Goal: Task Accomplishment & Management: Use online tool/utility

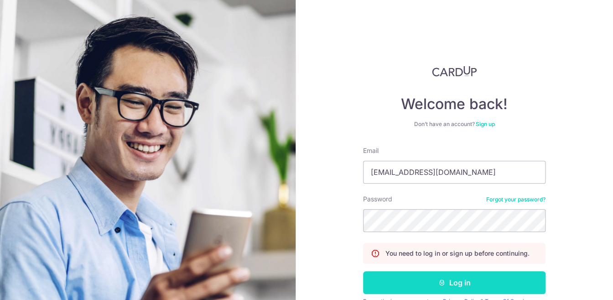
click at [511, 277] on button "Log in" at bounding box center [454, 282] width 183 height 23
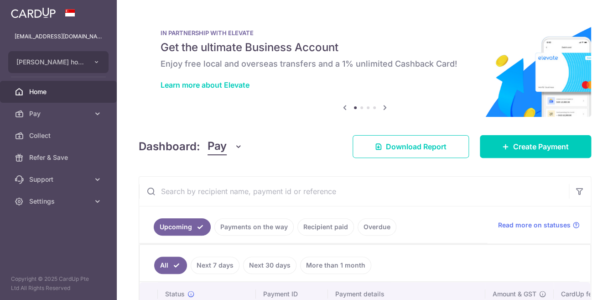
scroll to position [45, 0]
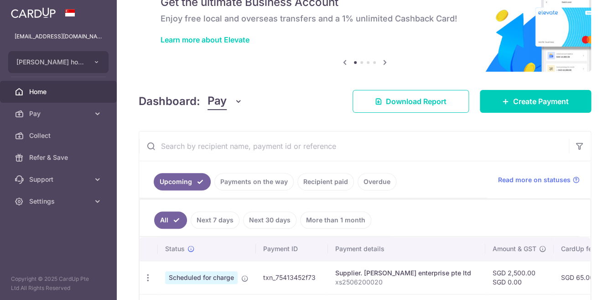
click at [293, 144] on input "text" at bounding box center [354, 145] width 430 height 29
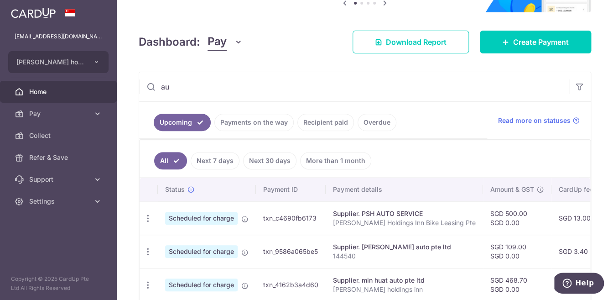
scroll to position [116, 0]
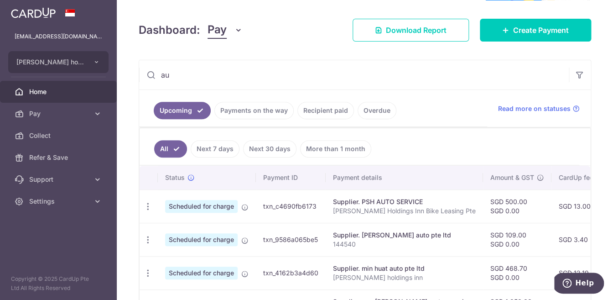
click at [255, 71] on input "au" at bounding box center [354, 74] width 430 height 29
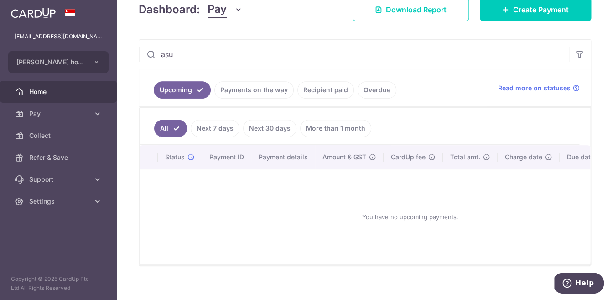
scroll to position [138, 0]
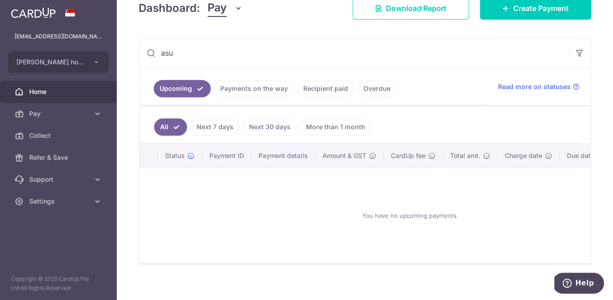
click at [339, 92] on link "Recipient paid" at bounding box center [325, 88] width 57 height 17
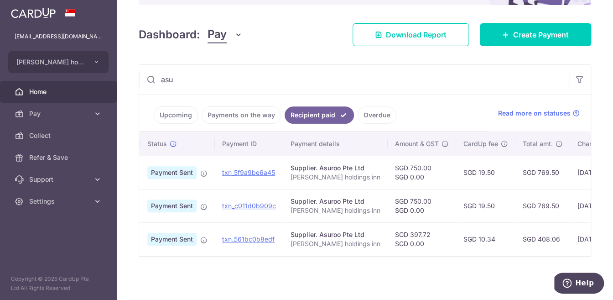
scroll to position [0, 23]
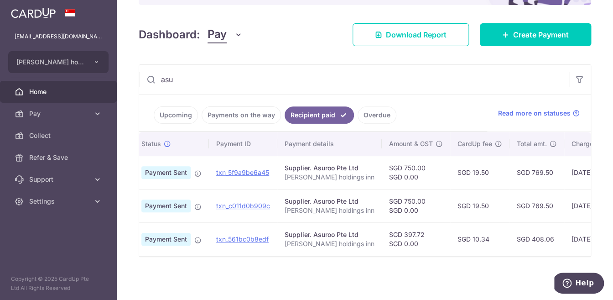
click at [244, 113] on link "Payments on the way" at bounding box center [241, 114] width 79 height 17
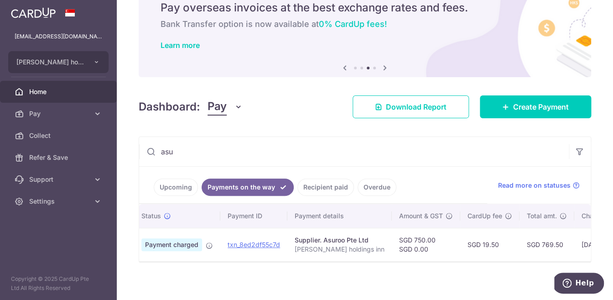
scroll to position [45, 0]
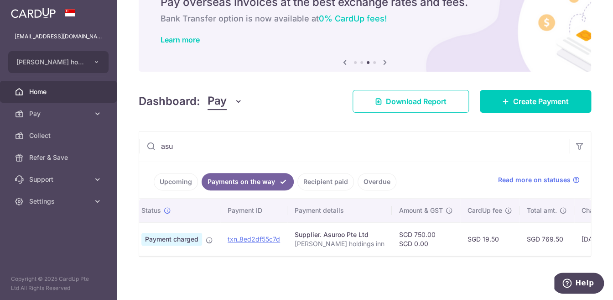
click at [177, 181] on link "Upcoming" at bounding box center [176, 181] width 44 height 17
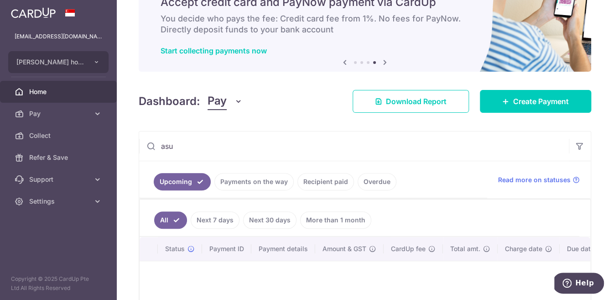
click at [203, 152] on input "asu" at bounding box center [354, 145] width 430 height 29
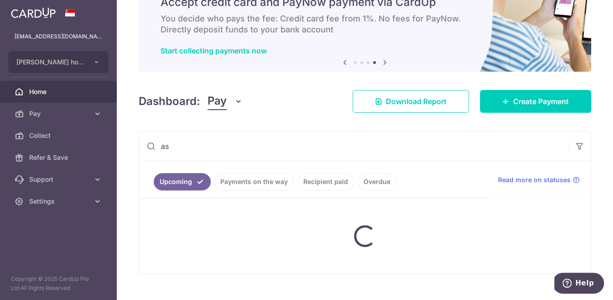
type input "a"
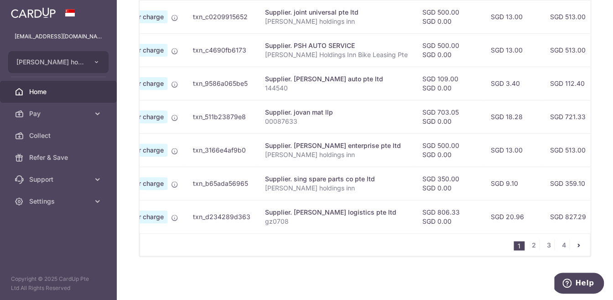
scroll to position [0, 71]
click at [535, 246] on link "2" at bounding box center [533, 244] width 11 height 11
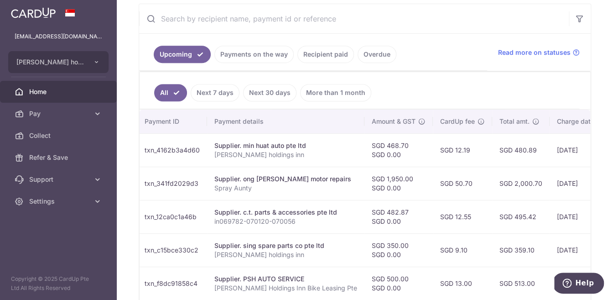
scroll to position [0, 123]
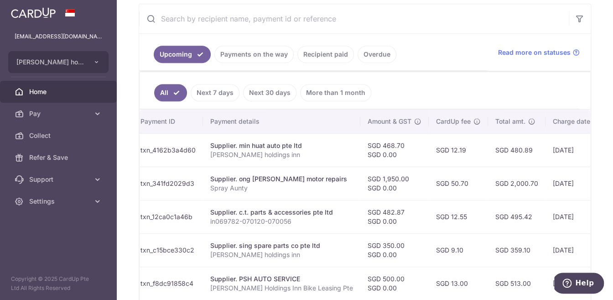
click at [42, 99] on link "Home" at bounding box center [58, 92] width 117 height 22
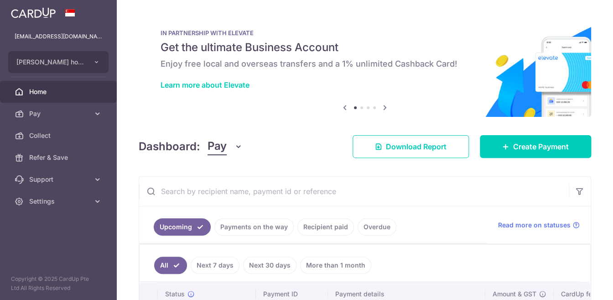
click at [64, 117] on span "Pay" at bounding box center [59, 113] width 60 height 9
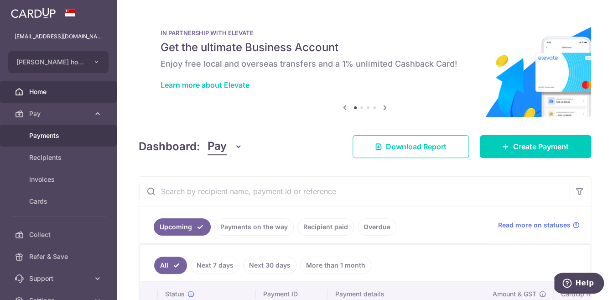
click at [57, 132] on span "Payments" at bounding box center [59, 135] width 60 height 9
